Goal: Check status: Check status

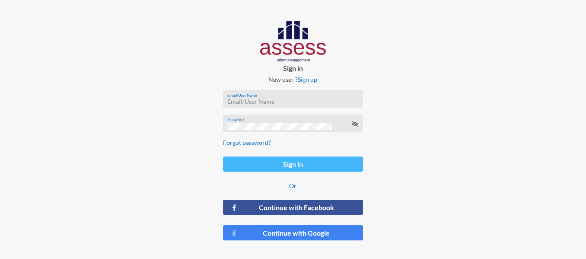
type input "HAH – Talent Map"
click at [311, 159] on button "Sign in" at bounding box center [293, 163] width 140 height 15
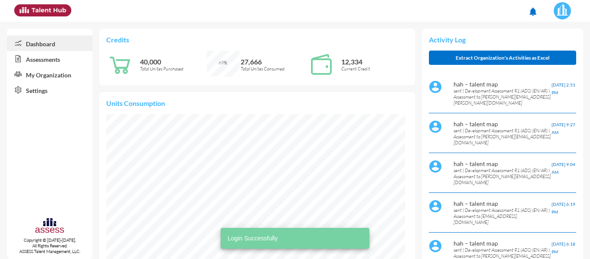
scroll to position [149, 299]
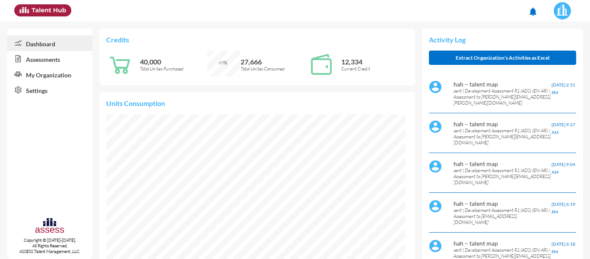
click at [55, 58] on link "Assessments" at bounding box center [50, 59] width 86 height 16
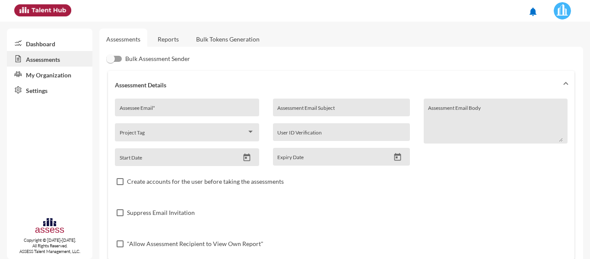
click at [168, 37] on link "Reports" at bounding box center [168, 39] width 35 height 21
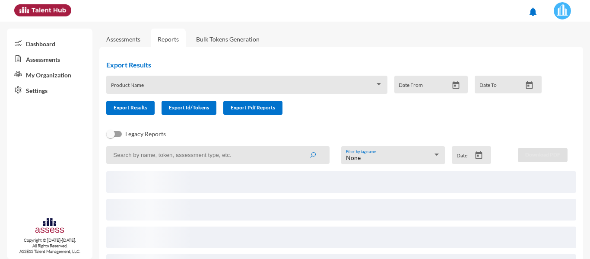
click at [123, 39] on link "Assessments" at bounding box center [123, 38] width 34 height 7
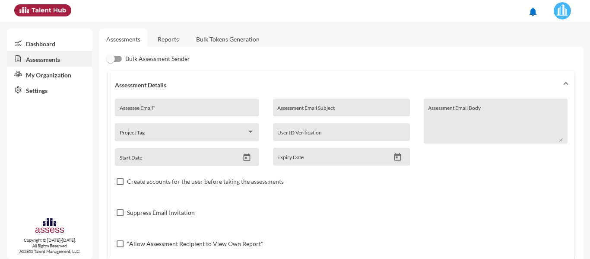
click at [173, 43] on link "Reports" at bounding box center [168, 39] width 35 height 21
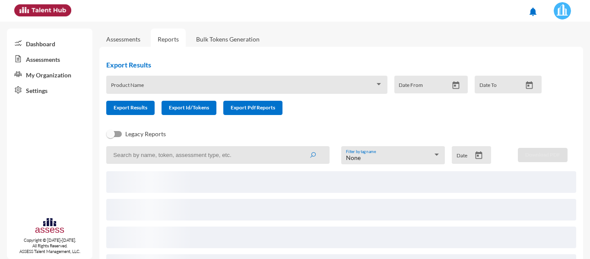
scroll to position [37, 0]
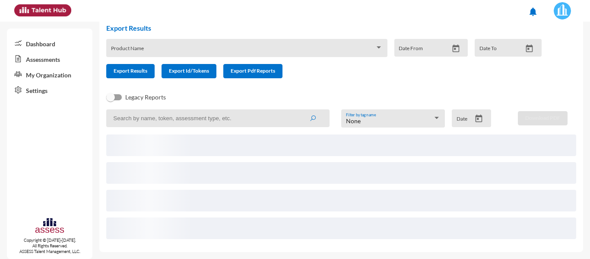
click at [157, 117] on input at bounding box center [217, 118] width 223 height 18
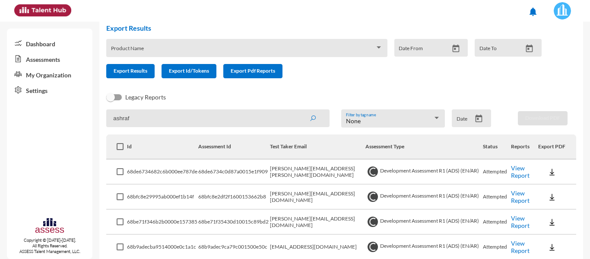
click at [299, 110] on button "submit" at bounding box center [313, 118] width 28 height 16
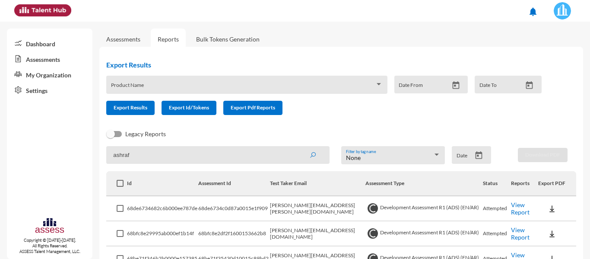
click at [206, 160] on input "ashraf" at bounding box center [217, 155] width 223 height 18
click at [206, 159] on input "ashraf" at bounding box center [217, 155] width 223 height 18
paste input "[EMAIL_ADDRESS][DOMAIN_NAME]"
type input "[EMAIL_ADDRESS][DOMAIN_NAME]"
click at [299, 147] on button "submit" at bounding box center [313, 155] width 28 height 16
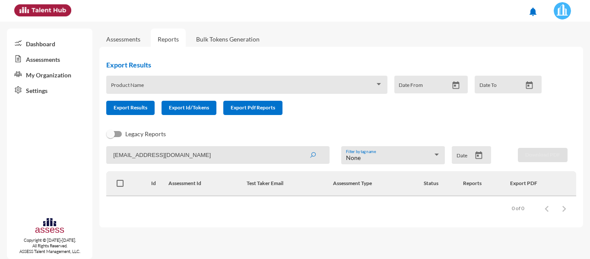
click at [124, 38] on link "Assessments" at bounding box center [123, 38] width 34 height 7
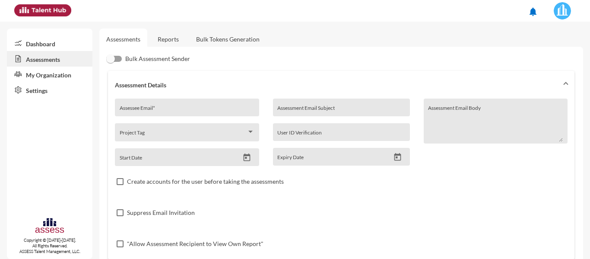
click at [49, 48] on link "Dashboard" at bounding box center [50, 43] width 86 height 16
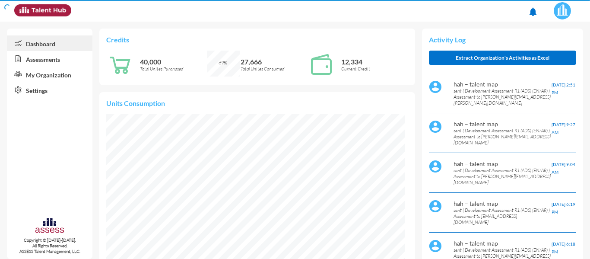
scroll to position [67, 143]
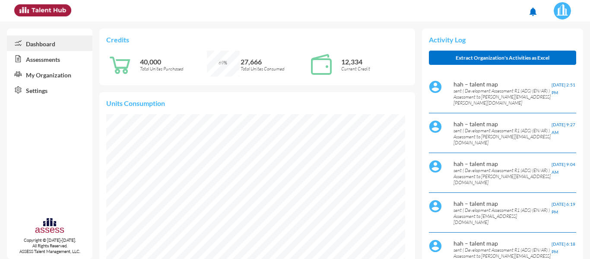
click at [29, 61] on link "Assessments" at bounding box center [50, 59] width 86 height 16
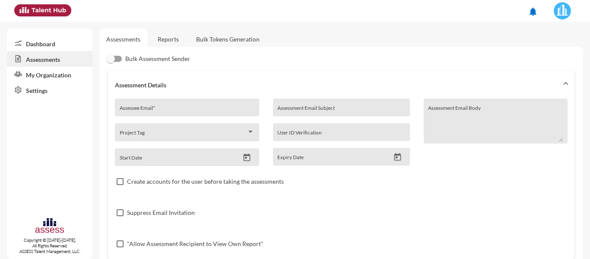
click at [162, 36] on link "Reports" at bounding box center [168, 39] width 35 height 21
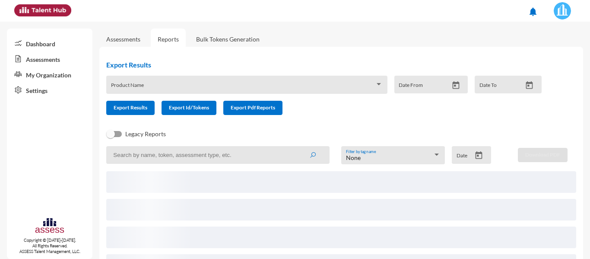
click at [164, 154] on input at bounding box center [217, 155] width 223 height 18
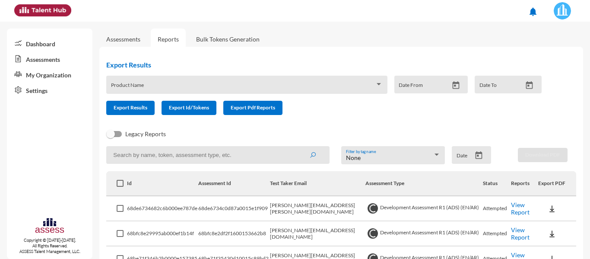
paste input "[EMAIL_ADDRESS][DOMAIN_NAME]"
type input "[EMAIL_ADDRESS][DOMAIN_NAME]"
click at [299, 147] on button "submit" at bounding box center [313, 155] width 28 height 16
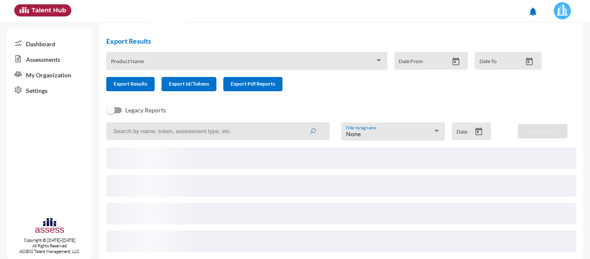
scroll to position [37, 0]
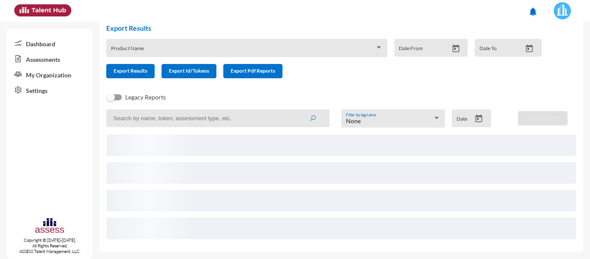
click at [213, 123] on input at bounding box center [217, 118] width 223 height 18
paste input "[EMAIL_ADDRESS][DOMAIN_NAME]"
click at [226, 119] on input "[EMAIL_ADDRESS][DOMAIN_NAME]" at bounding box center [217, 118] width 223 height 18
type input "[EMAIL_ADDRESS][DOMAIN_NAME]"
click at [299, 110] on button "submit" at bounding box center [313, 118] width 28 height 16
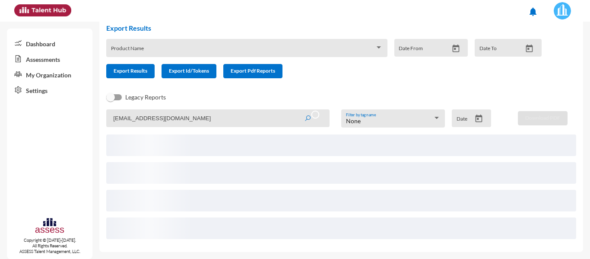
scroll to position [0, 0]
